Goal: Transaction & Acquisition: Obtain resource

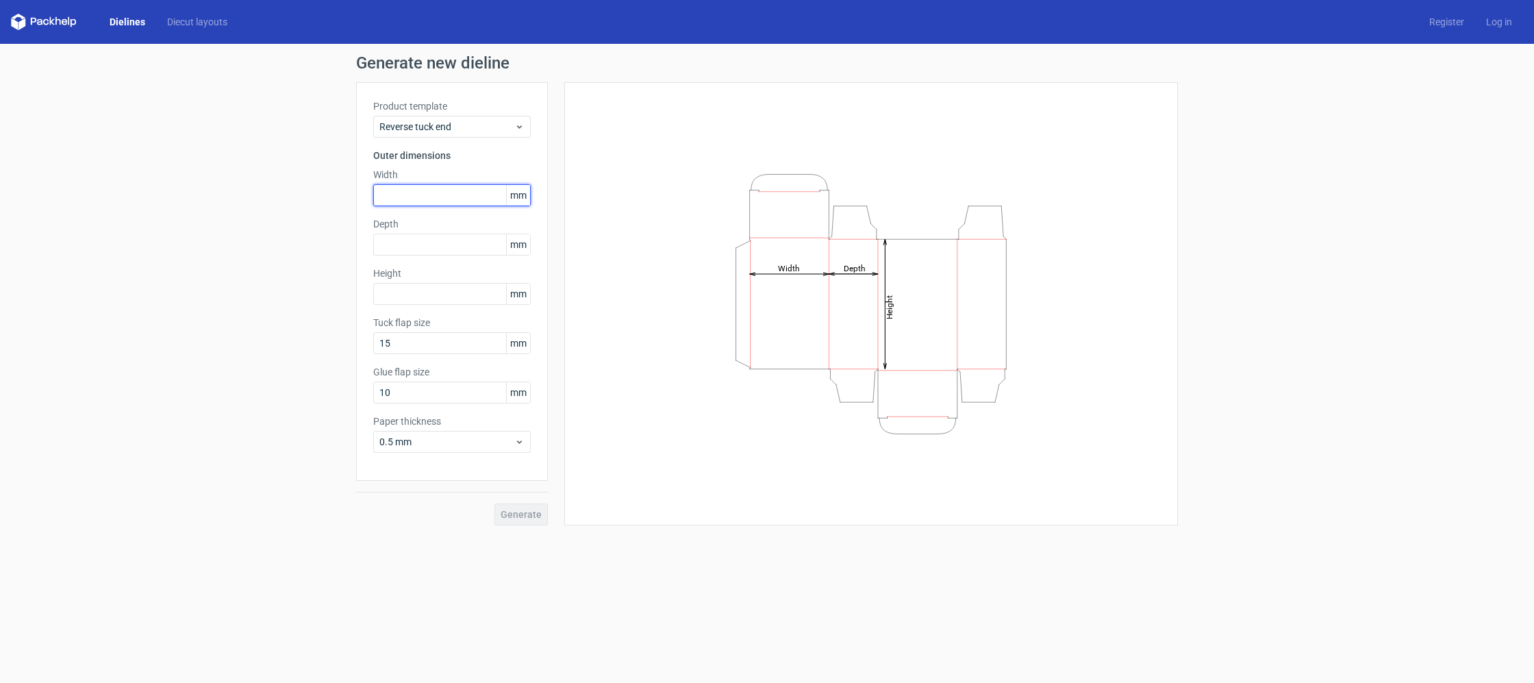
click at [438, 195] on input "text" at bounding box center [451, 195] width 157 height 22
click at [119, 28] on link "Dielines" at bounding box center [128, 22] width 58 height 14
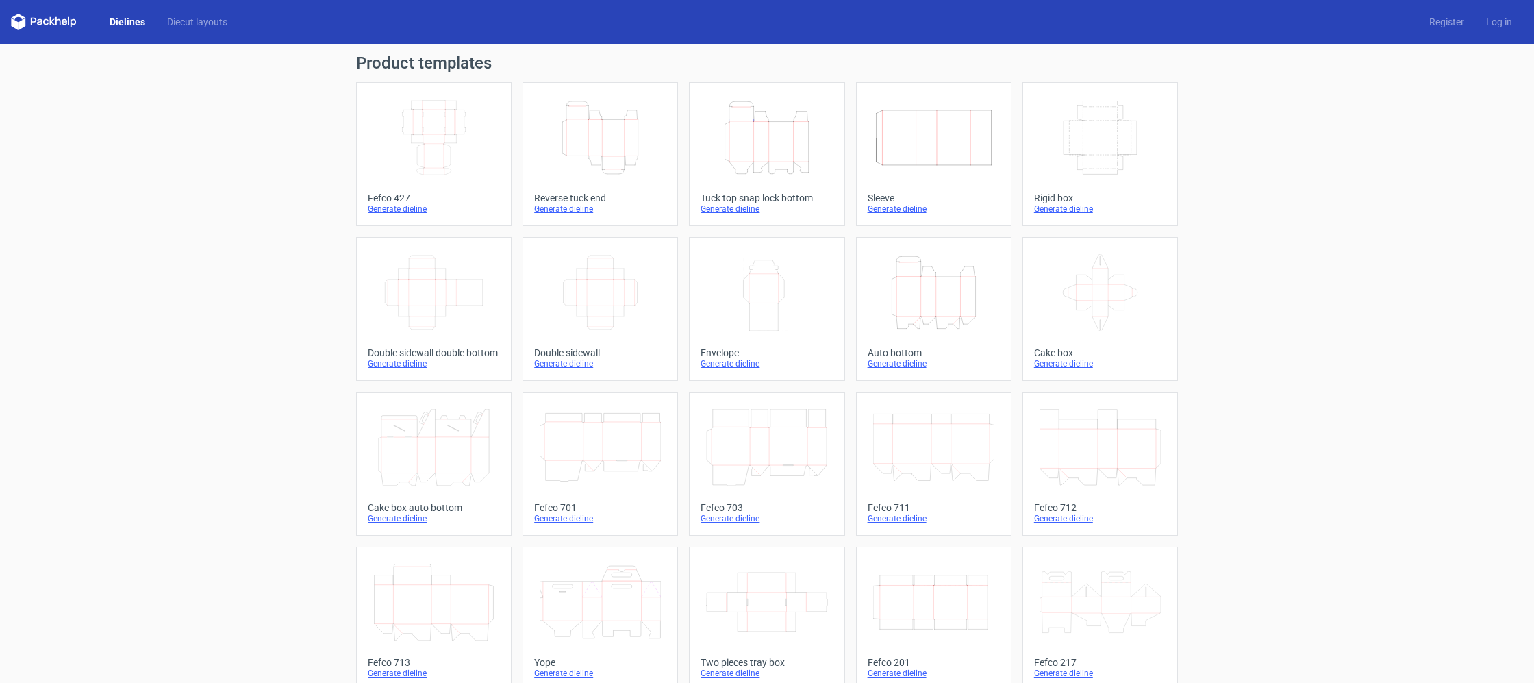
click at [917, 300] on icon "Height Depth Width" at bounding box center [933, 292] width 121 height 77
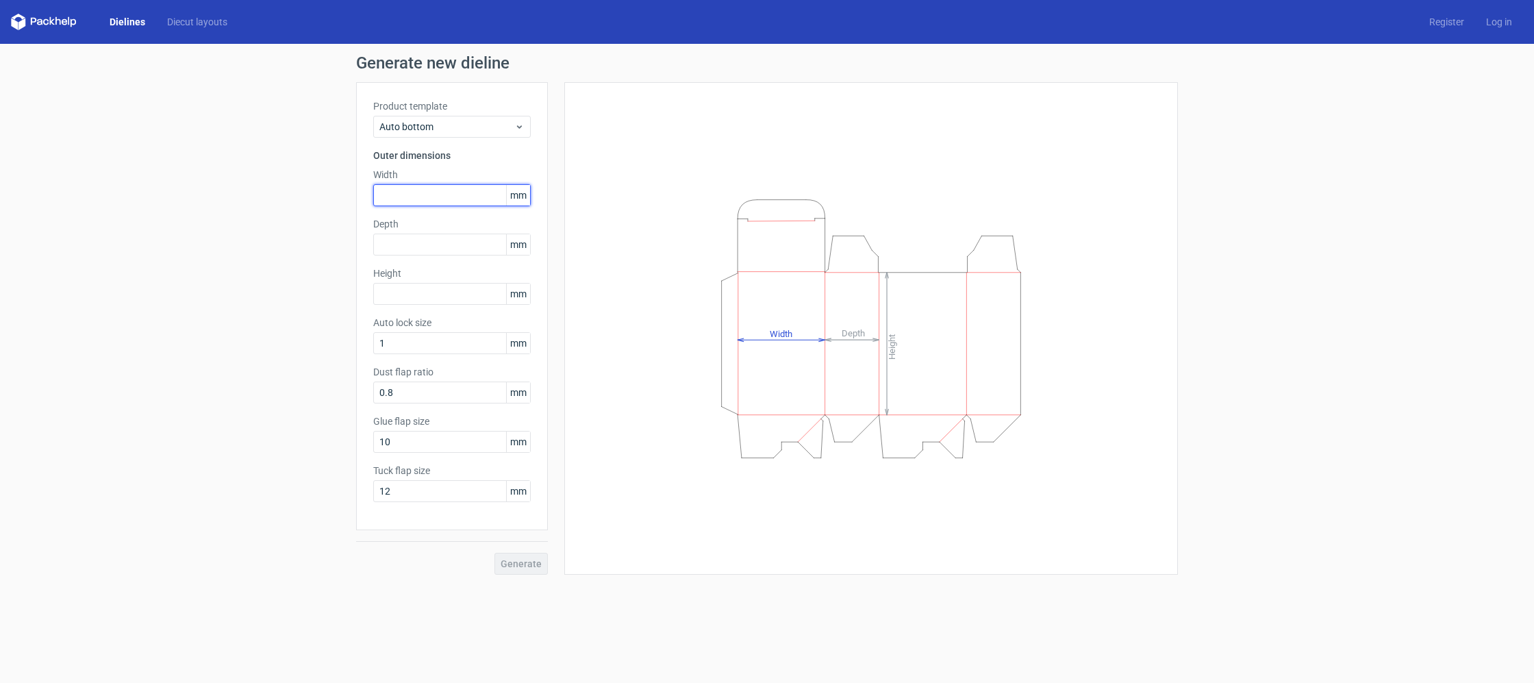
click at [461, 204] on input "text" at bounding box center [451, 195] width 157 height 22
click at [465, 200] on input "text" at bounding box center [451, 195] width 157 height 22
type input "45"
type input "105"
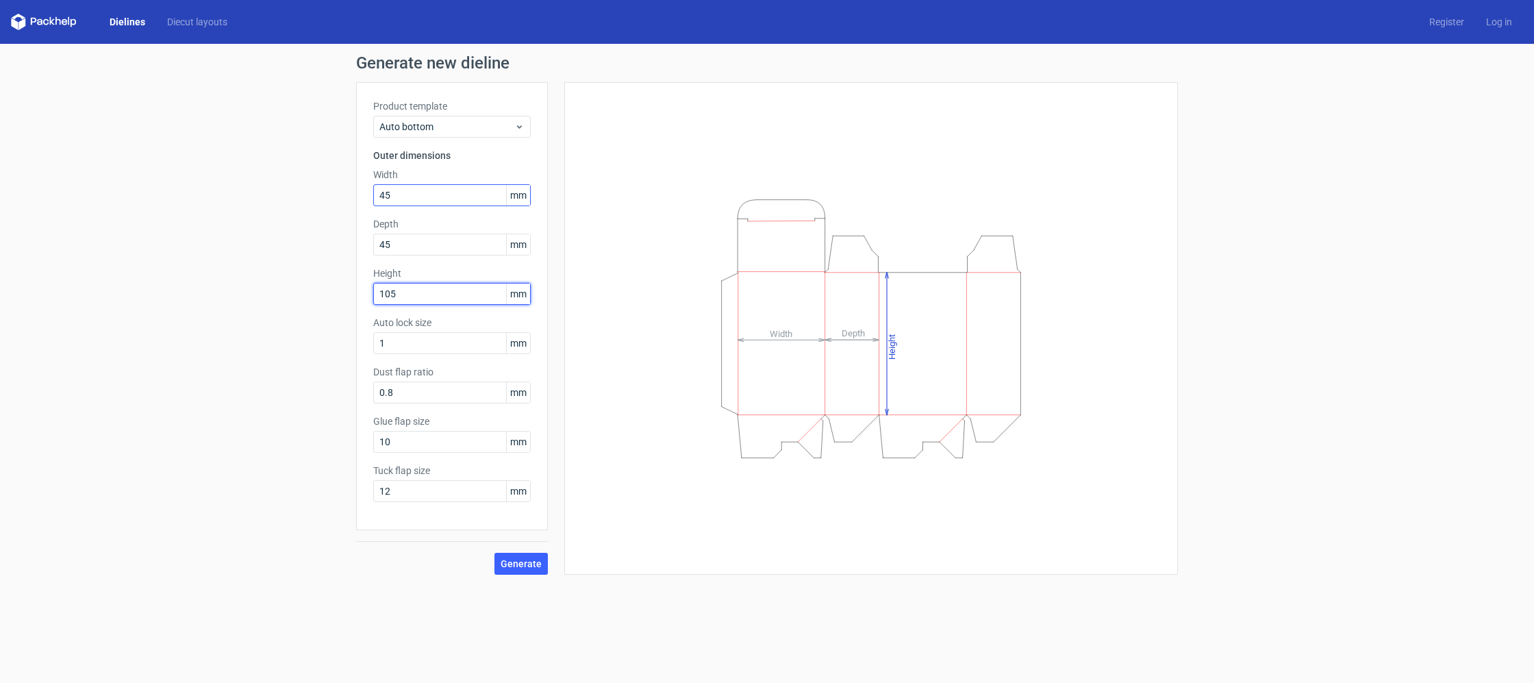
click at [494, 553] on button "Generate" at bounding box center [520, 564] width 53 height 22
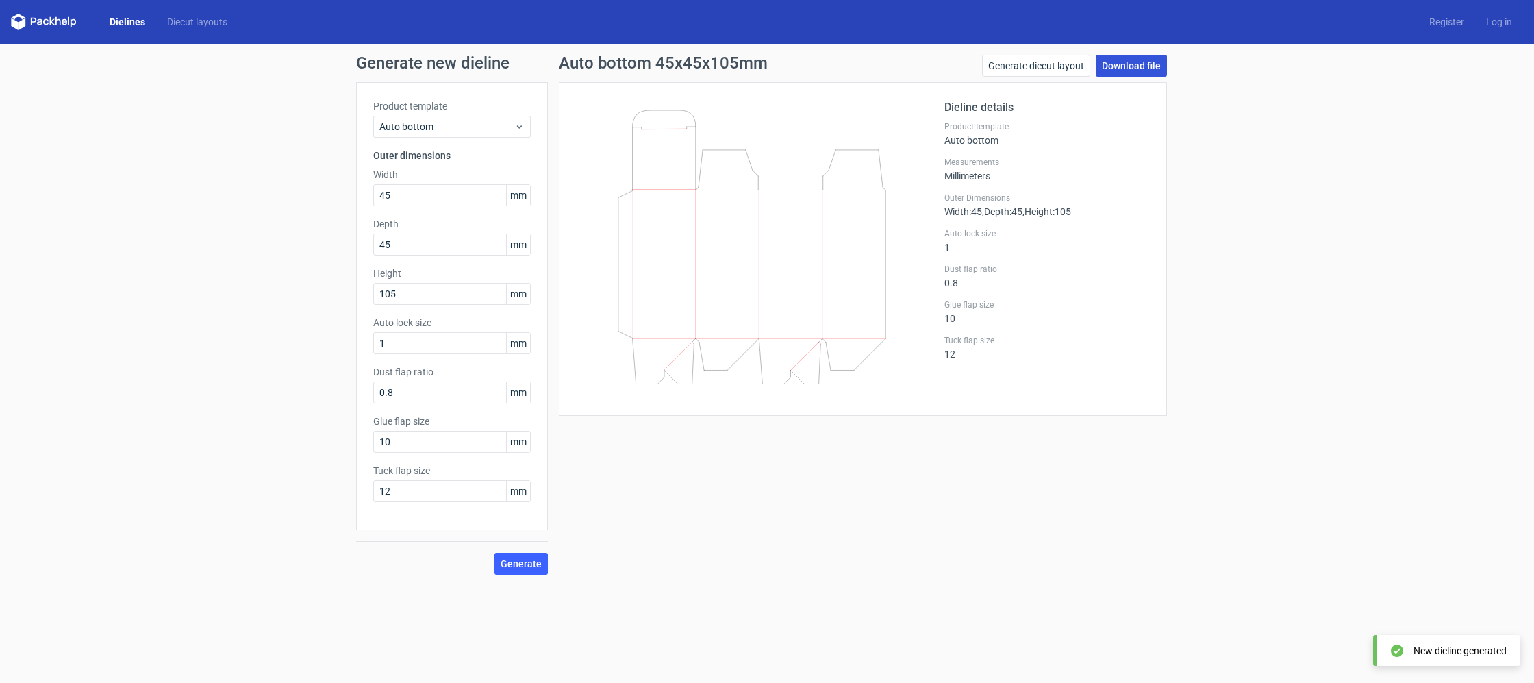
click at [1126, 66] on link "Download file" at bounding box center [1131, 66] width 71 height 22
